Goal: Information Seeking & Learning: Learn about a topic

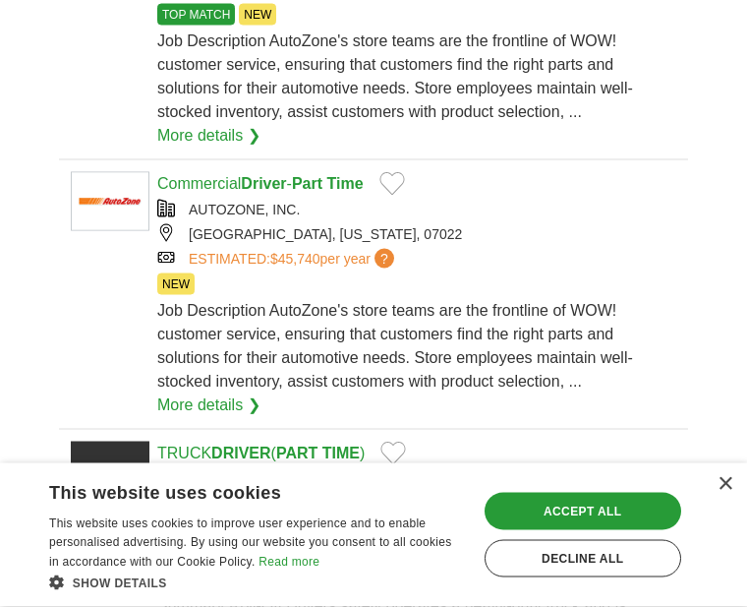
scroll to position [375, 0]
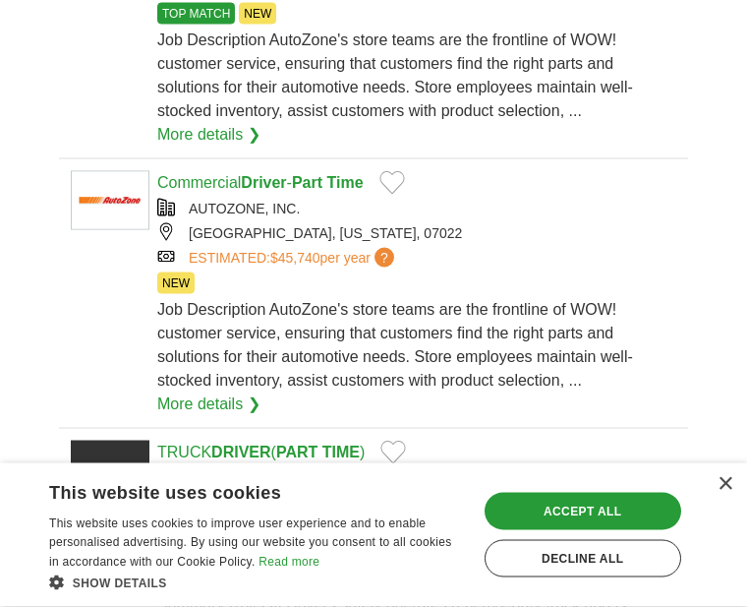
click at [739, 607] on div "× This website uses cookies This website uses cookies to improve user experienc…" at bounding box center [373, 535] width 747 height 144
click at [732, 492] on div "×" at bounding box center [725, 484] width 15 height 15
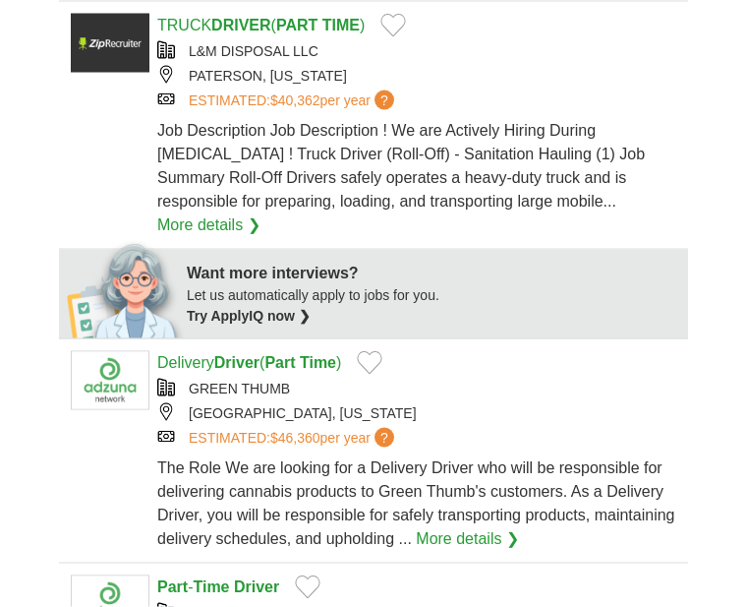
scroll to position [803, 0]
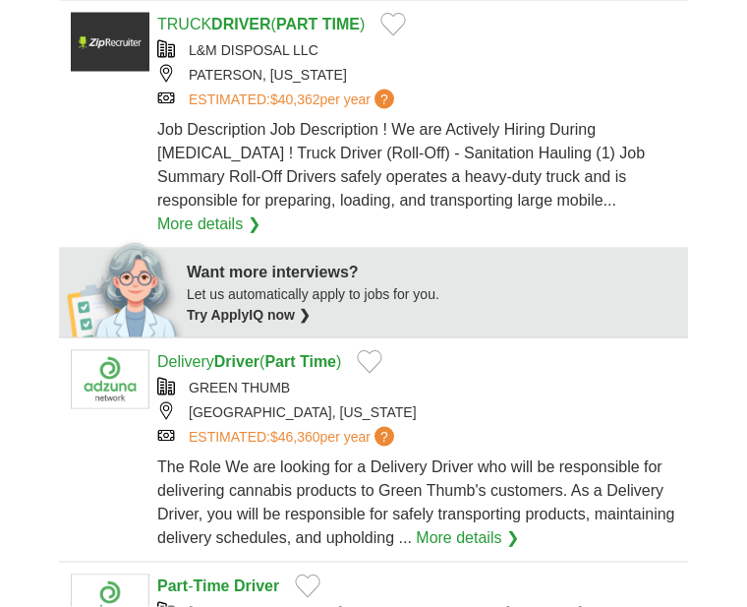
click at [519, 526] on link "More details ❯" at bounding box center [467, 538] width 103 height 24
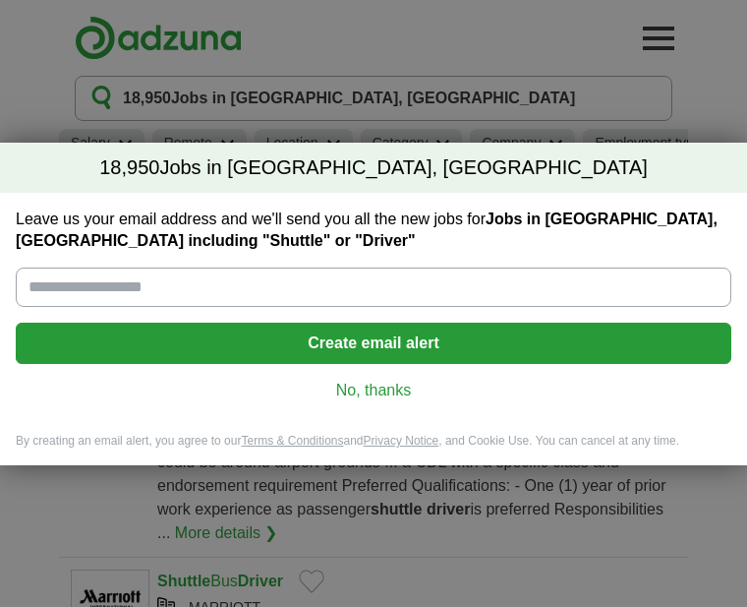
click at [395, 396] on link "No, thanks" at bounding box center [373, 391] width 685 height 22
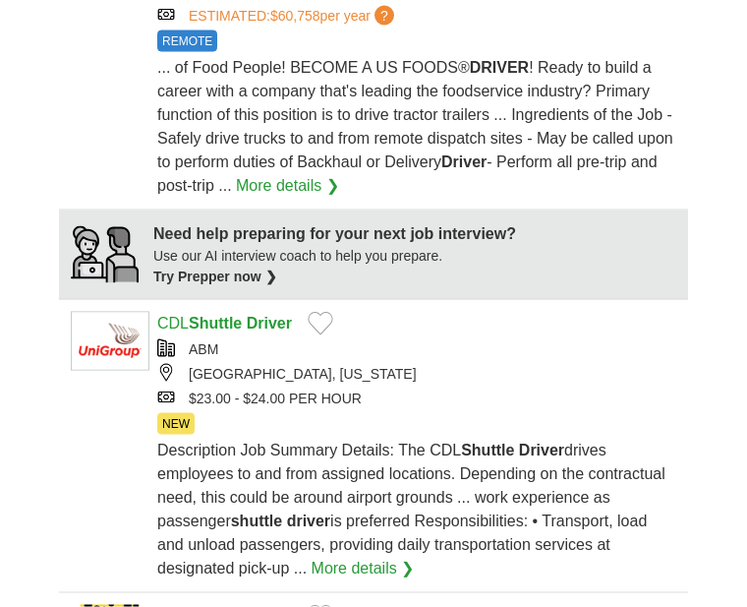
scroll to position [1861, 0]
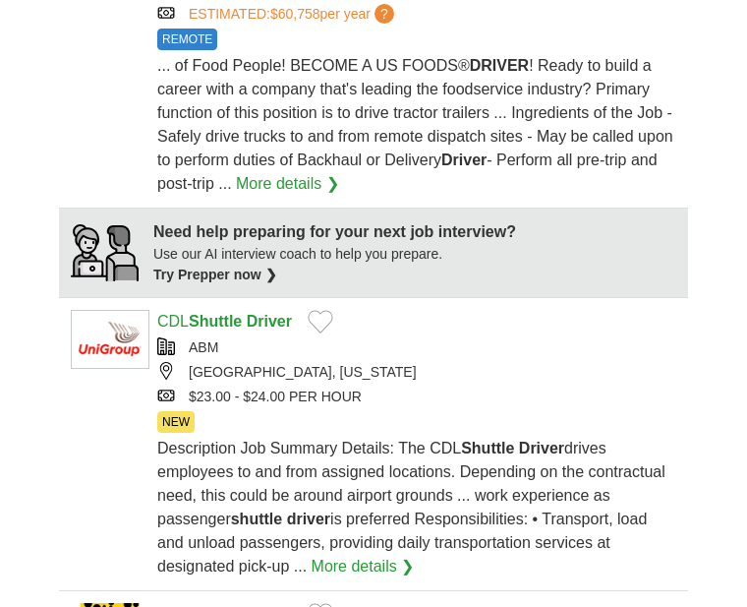
click at [178, 411] on span "NEW" at bounding box center [175, 422] width 37 height 22
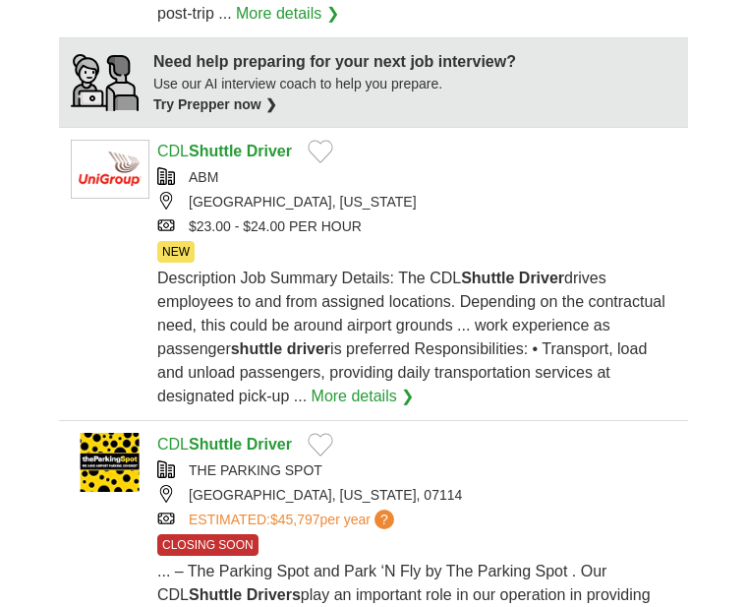
scroll to position [2136, 0]
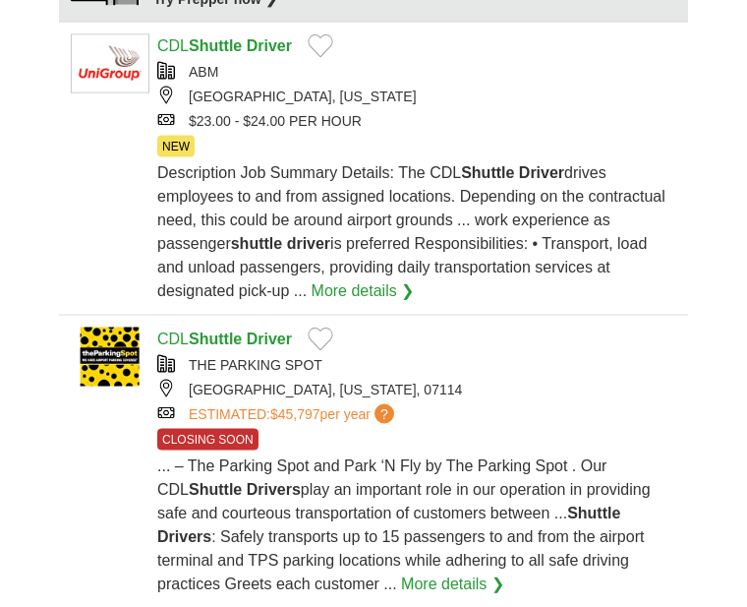
click at [401, 572] on link "More details ❯" at bounding box center [452, 584] width 103 height 24
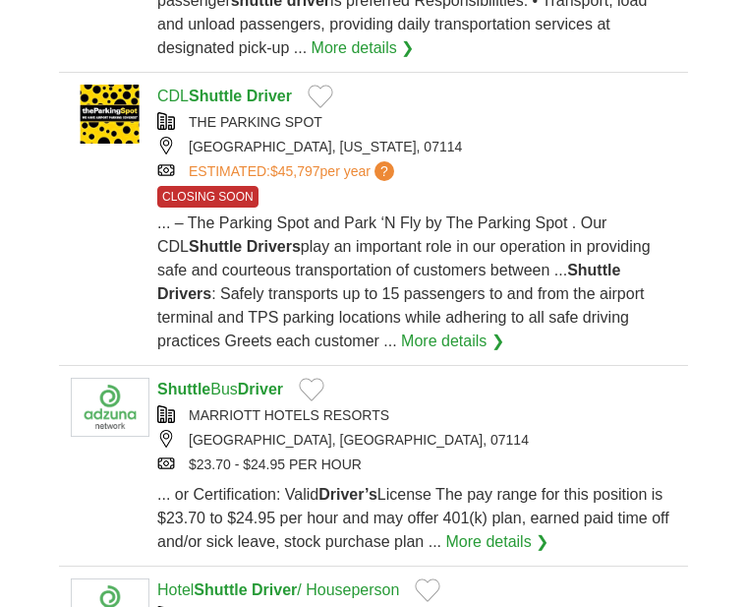
scroll to position [2377, 0]
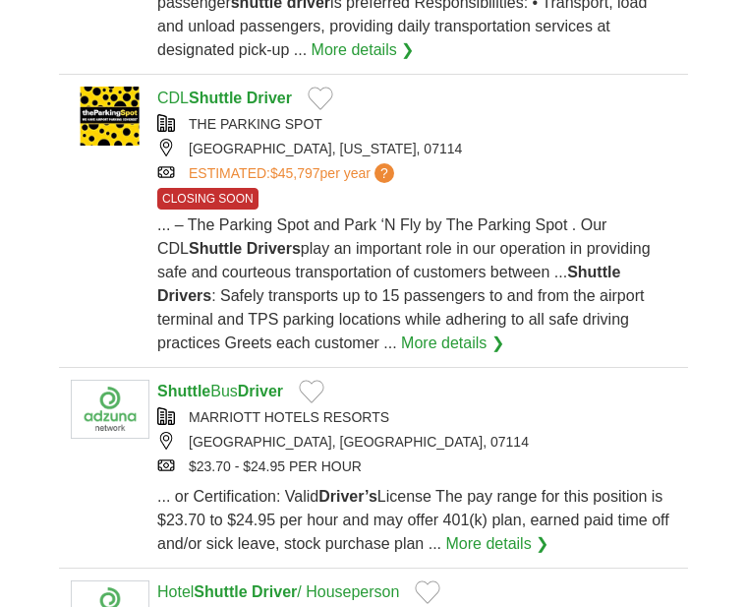
click at [513, 532] on link "More details ❯" at bounding box center [498, 544] width 103 height 24
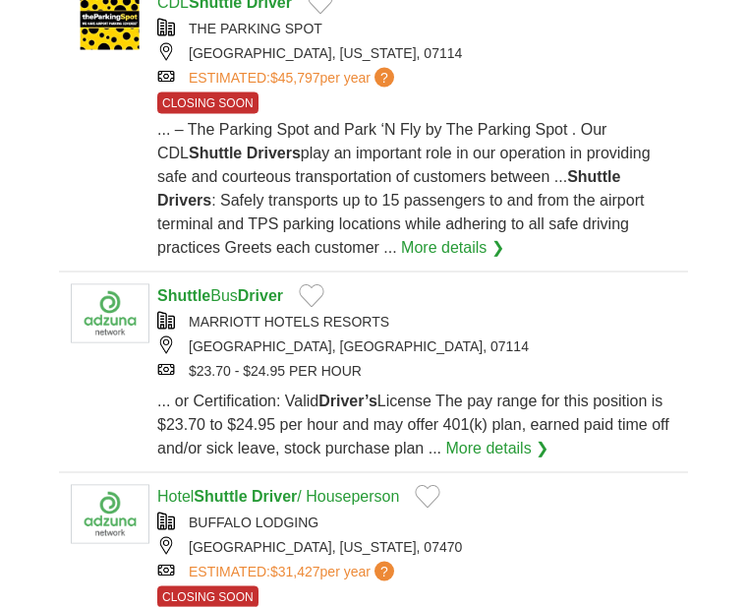
scroll to position [2473, 0]
